Goal: Information Seeking & Learning: Learn about a topic

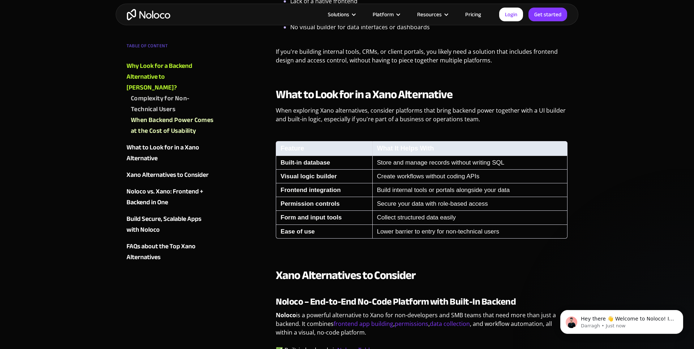
scroll to position [665, 0]
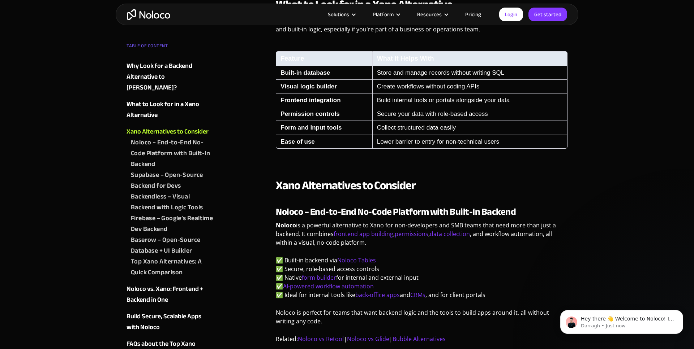
click at [180, 137] on div "Noloco – End-to-End No-Code Platform with Built-In Backend" at bounding box center [172, 153] width 83 height 33
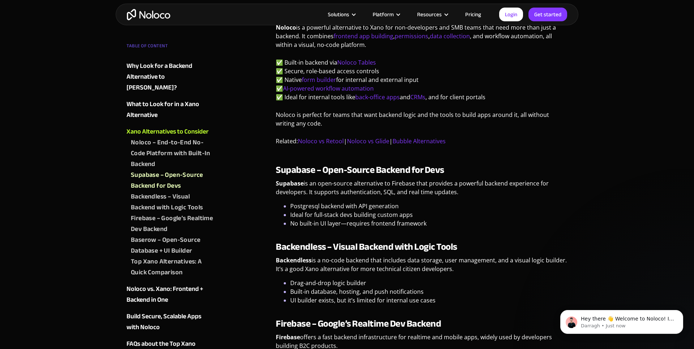
click at [149, 17] on img "home" at bounding box center [148, 14] width 43 height 11
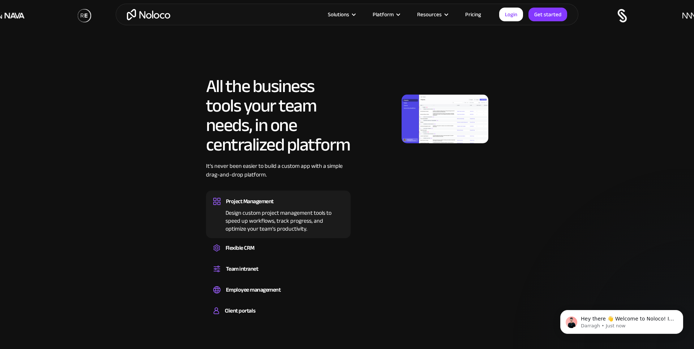
scroll to position [385, 0]
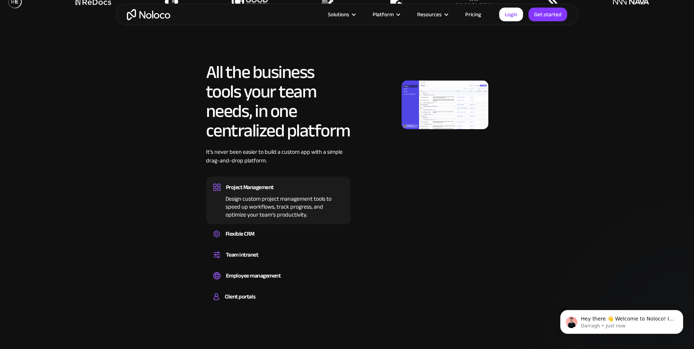
click at [262, 185] on div "Project Management" at bounding box center [250, 187] width 48 height 11
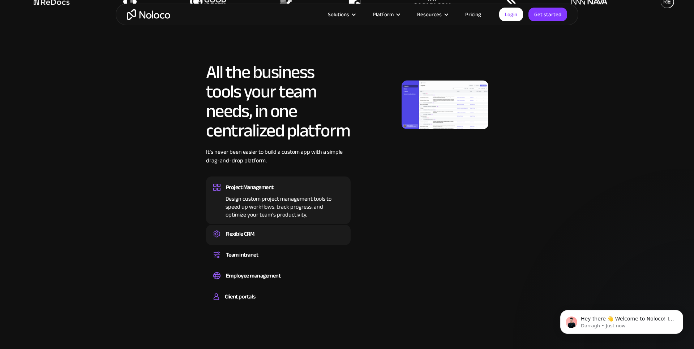
click at [232, 233] on div "Flexible CRM" at bounding box center [240, 234] width 29 height 11
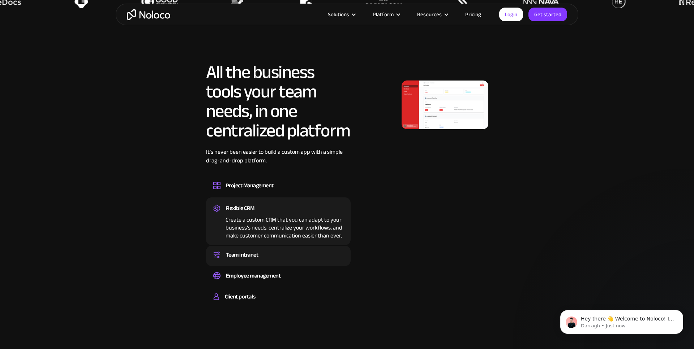
click at [233, 257] on div "Team intranet" at bounding box center [242, 255] width 33 height 11
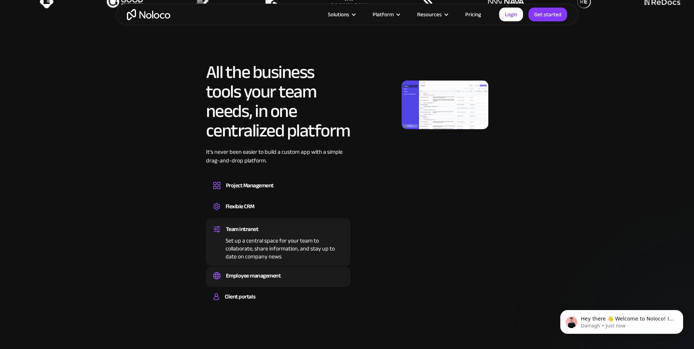
click at [234, 267] on div "Employee management Easily manage employee information, track performance, and …" at bounding box center [278, 277] width 145 height 20
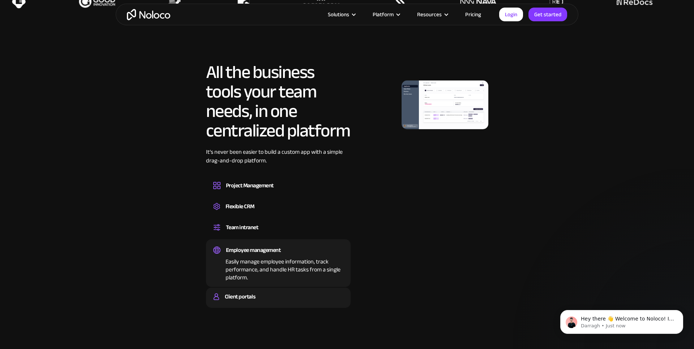
click at [225, 296] on div "Client portals" at bounding box center [240, 297] width 30 height 11
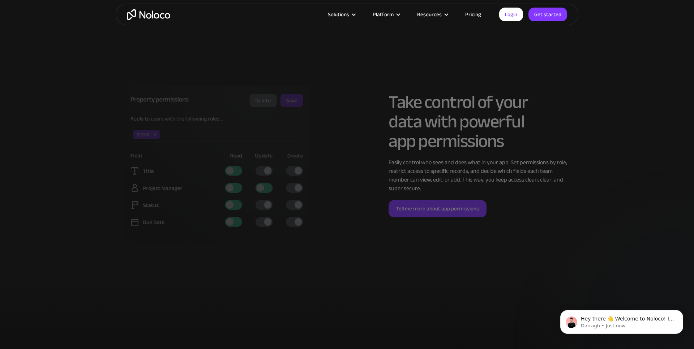
scroll to position [1565, 0]
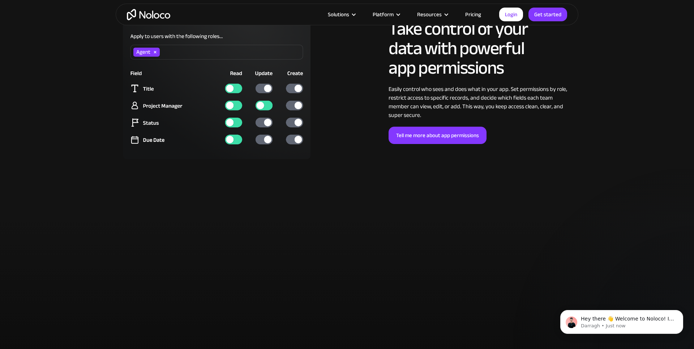
click at [269, 104] on img at bounding box center [217, 81] width 188 height 155
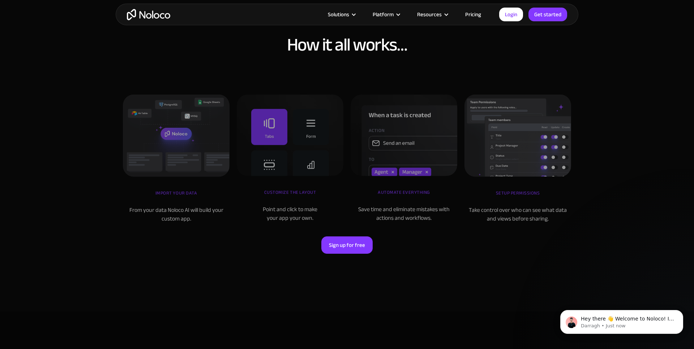
scroll to position [2081, 0]
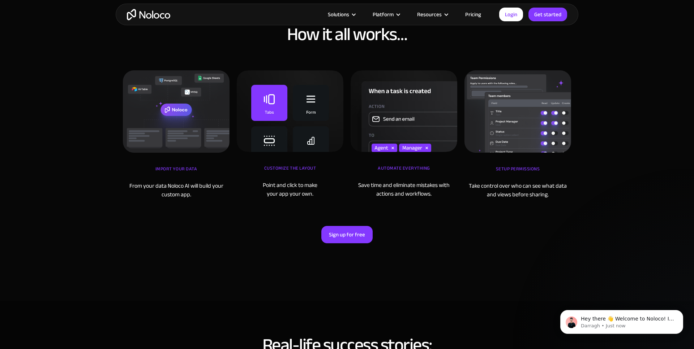
click at [312, 98] on img at bounding box center [290, 111] width 107 height 82
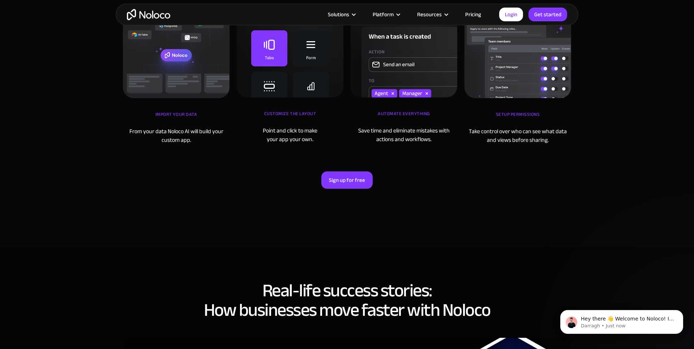
scroll to position [2153, 0]
